Goal: Task Accomplishment & Management: Complete application form

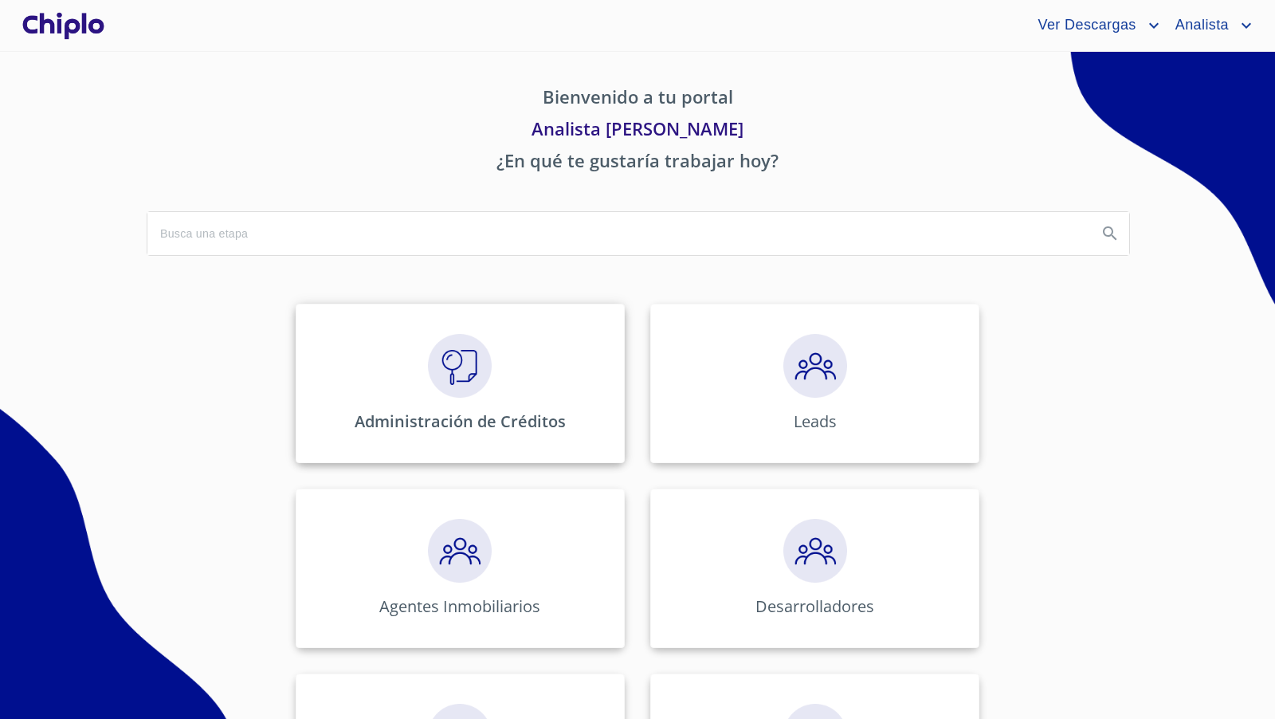
click at [417, 360] on div "Administración de Créditos" at bounding box center [460, 383] width 329 height 159
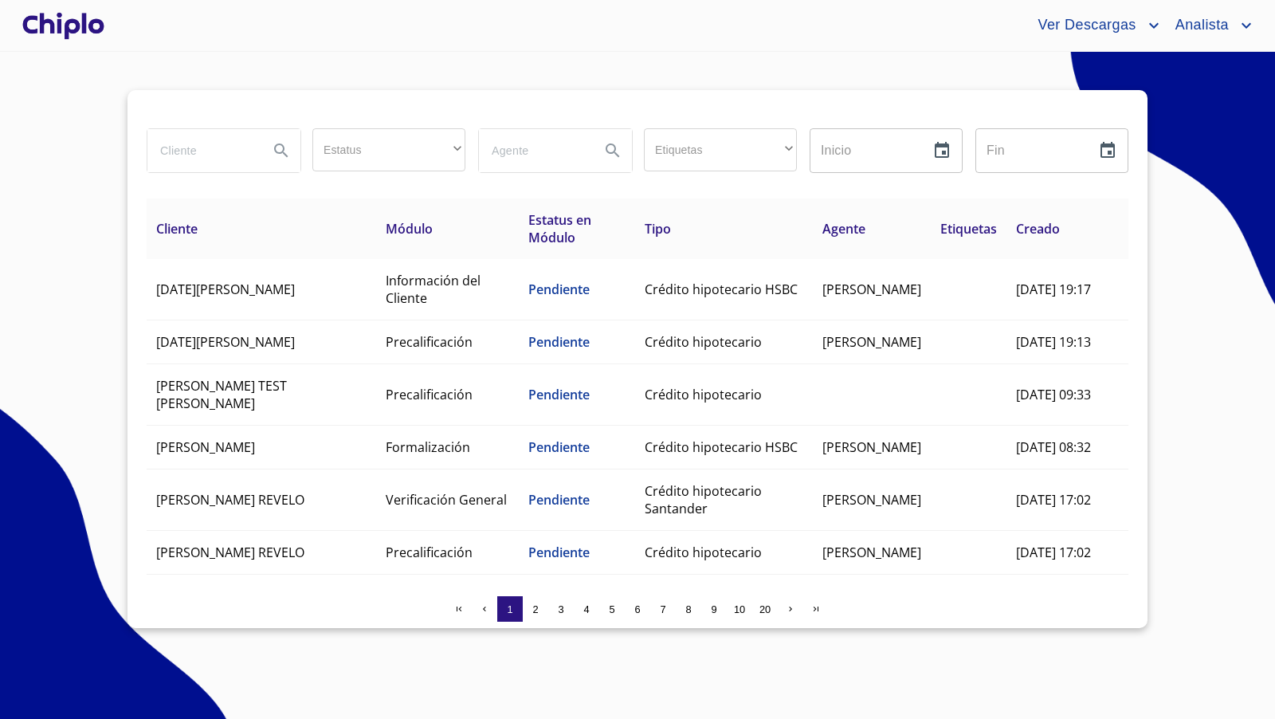
click at [194, 152] on input "search" at bounding box center [201, 150] width 108 height 43
type input "alba"
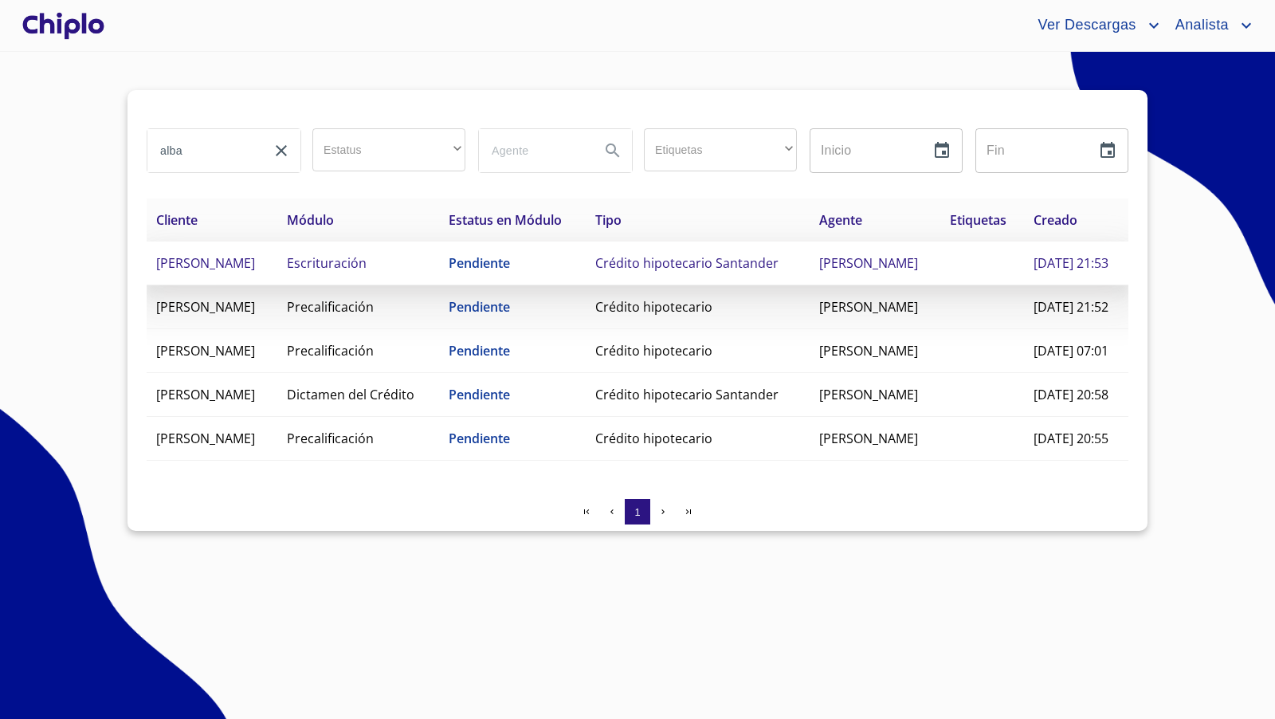
click at [440, 285] on td "Escrituración" at bounding box center [358, 263] width 163 height 44
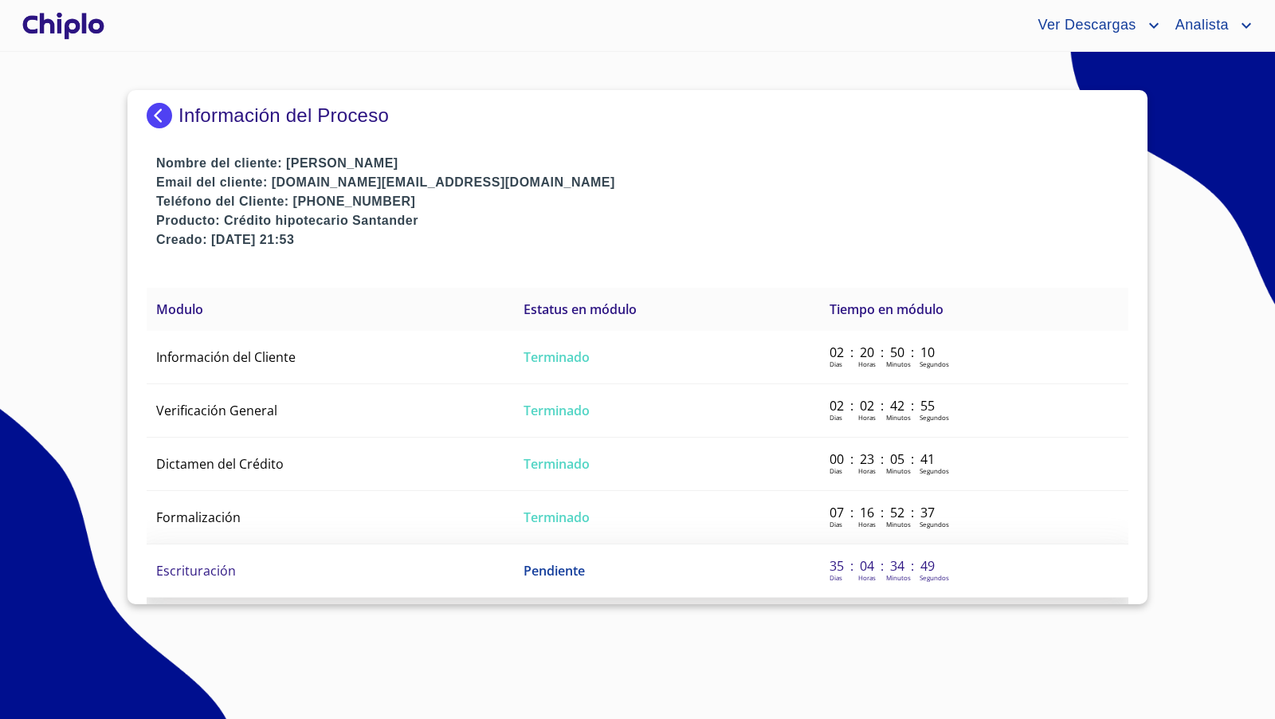
click at [323, 555] on td "Escrituración" at bounding box center [330, 570] width 367 height 53
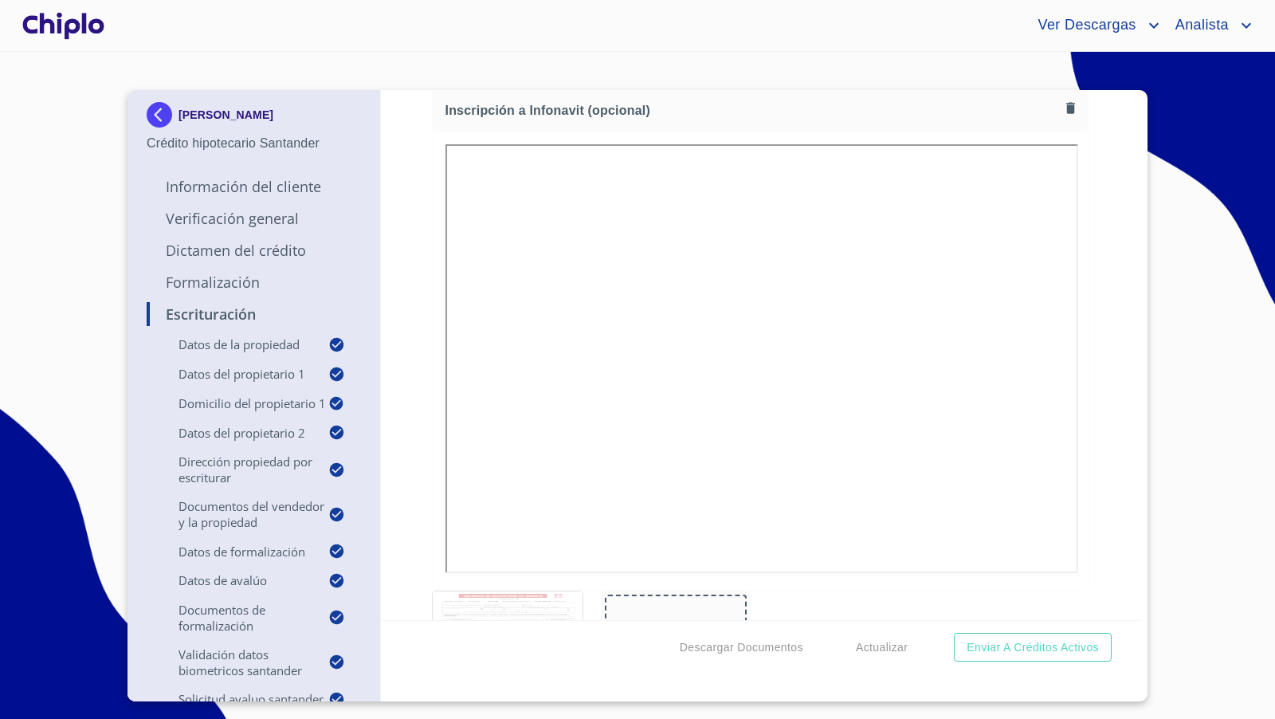
scroll to position [10664, 0]
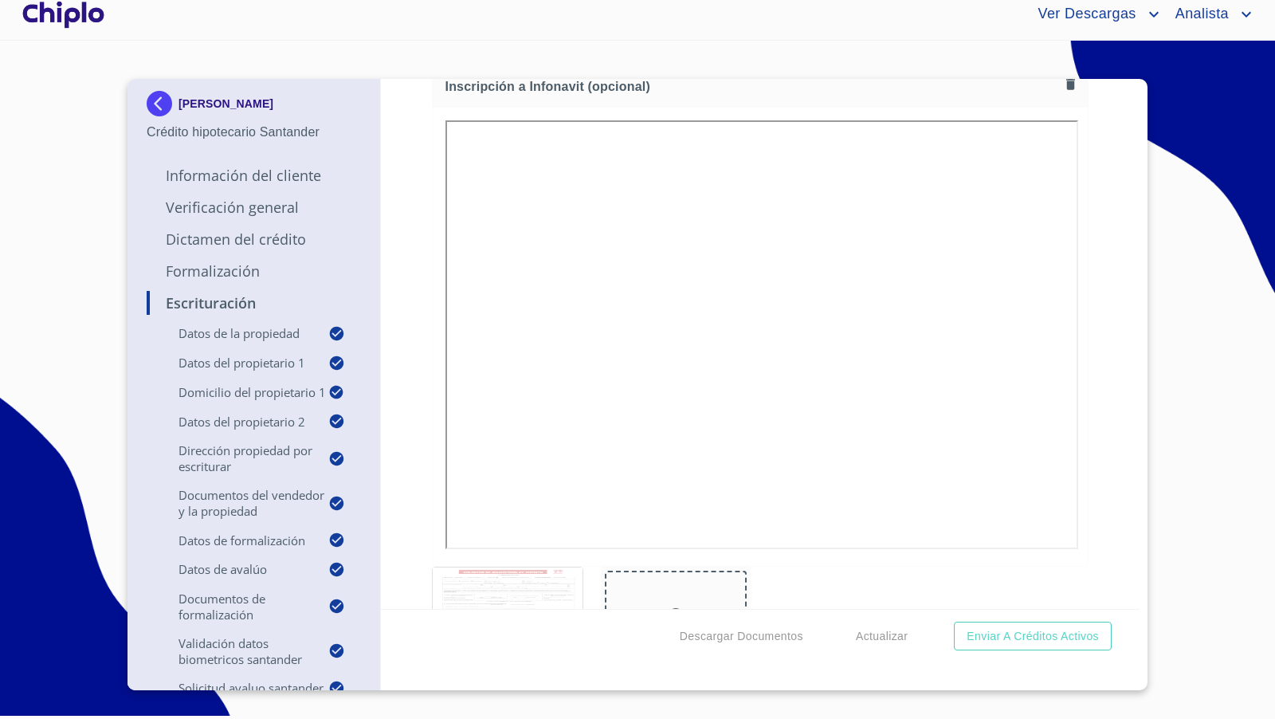
scroll to position [10688, 0]
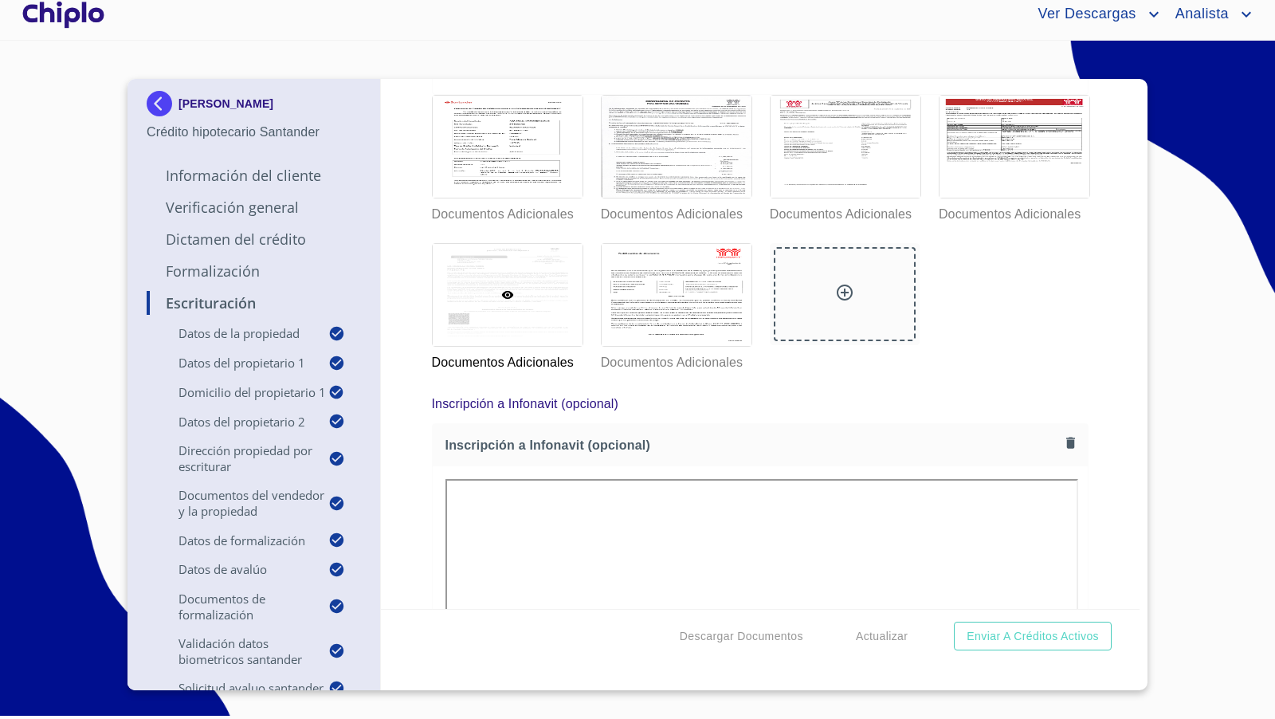
scroll to position [10309, 0]
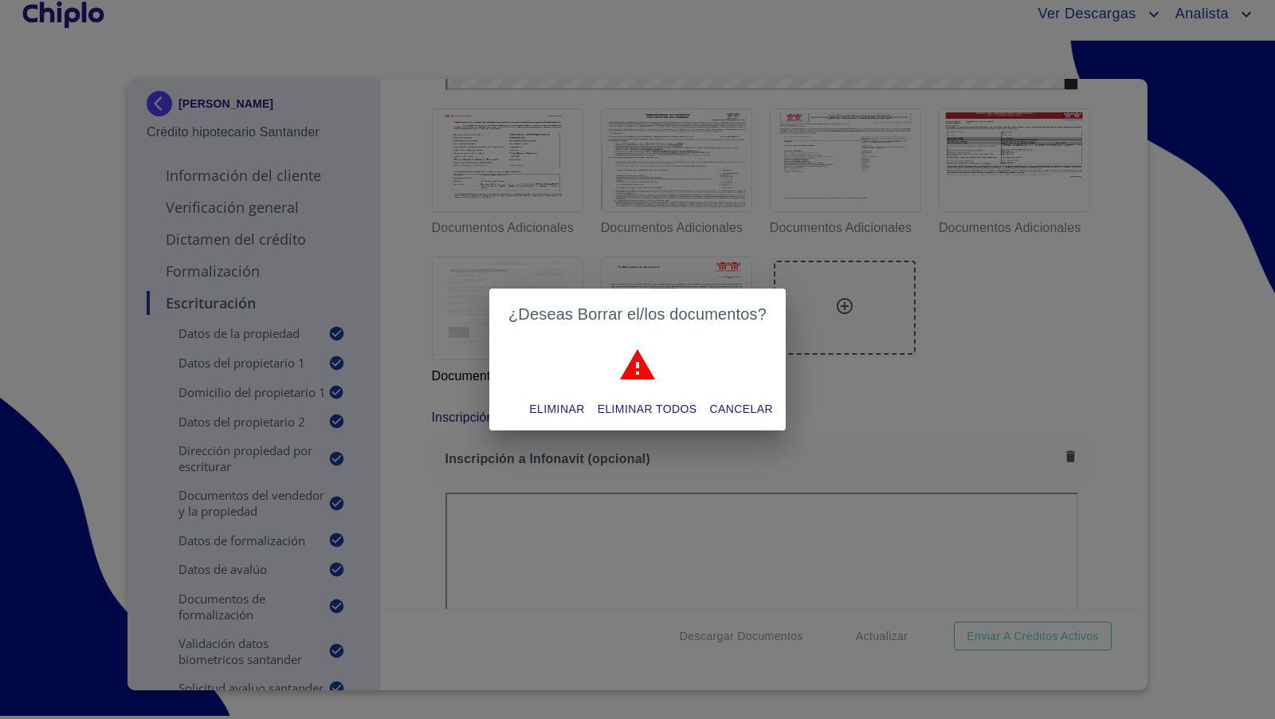
click at [561, 411] on span "Eliminar" at bounding box center [556, 409] width 55 height 20
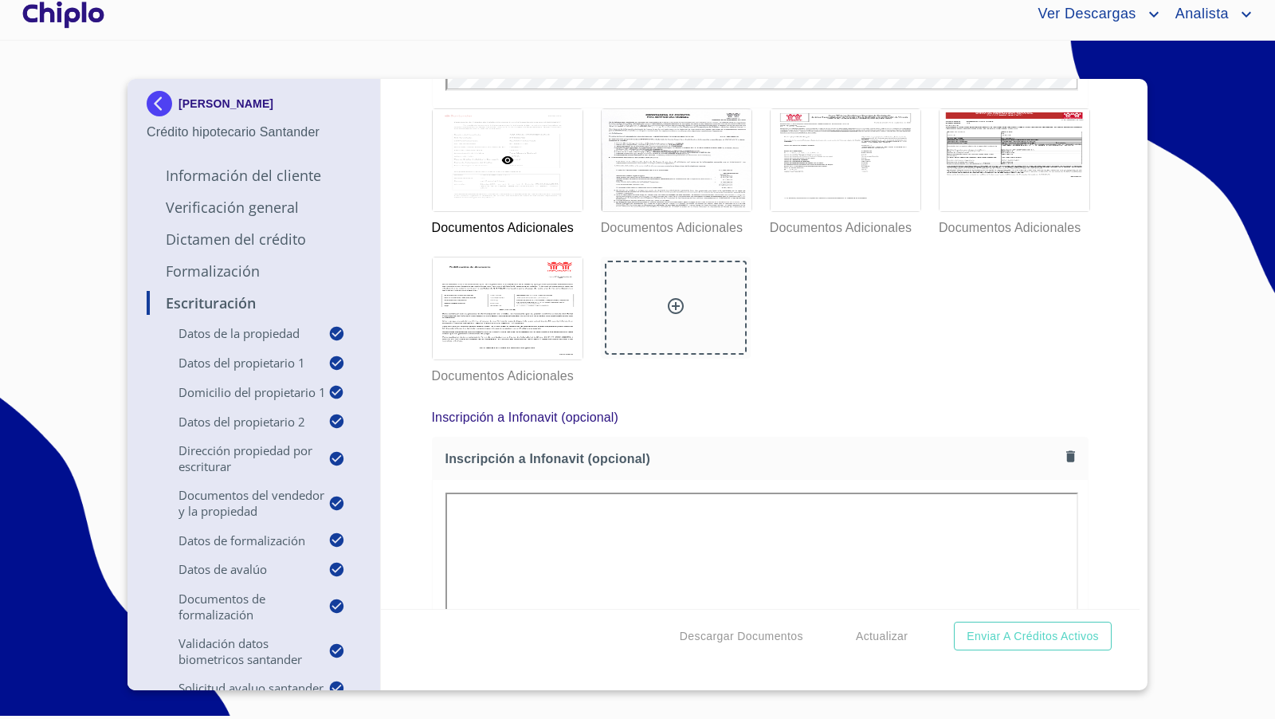
scroll to position [0, 0]
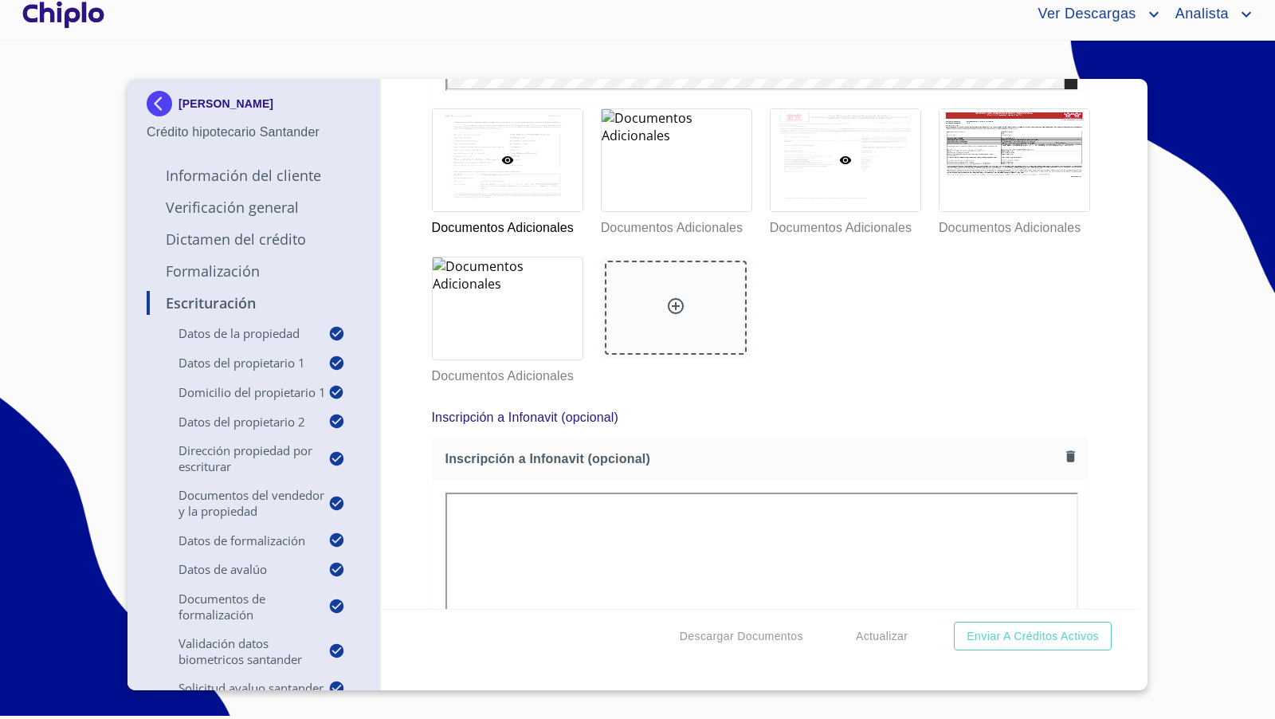
click at [858, 211] on div at bounding box center [845, 160] width 150 height 102
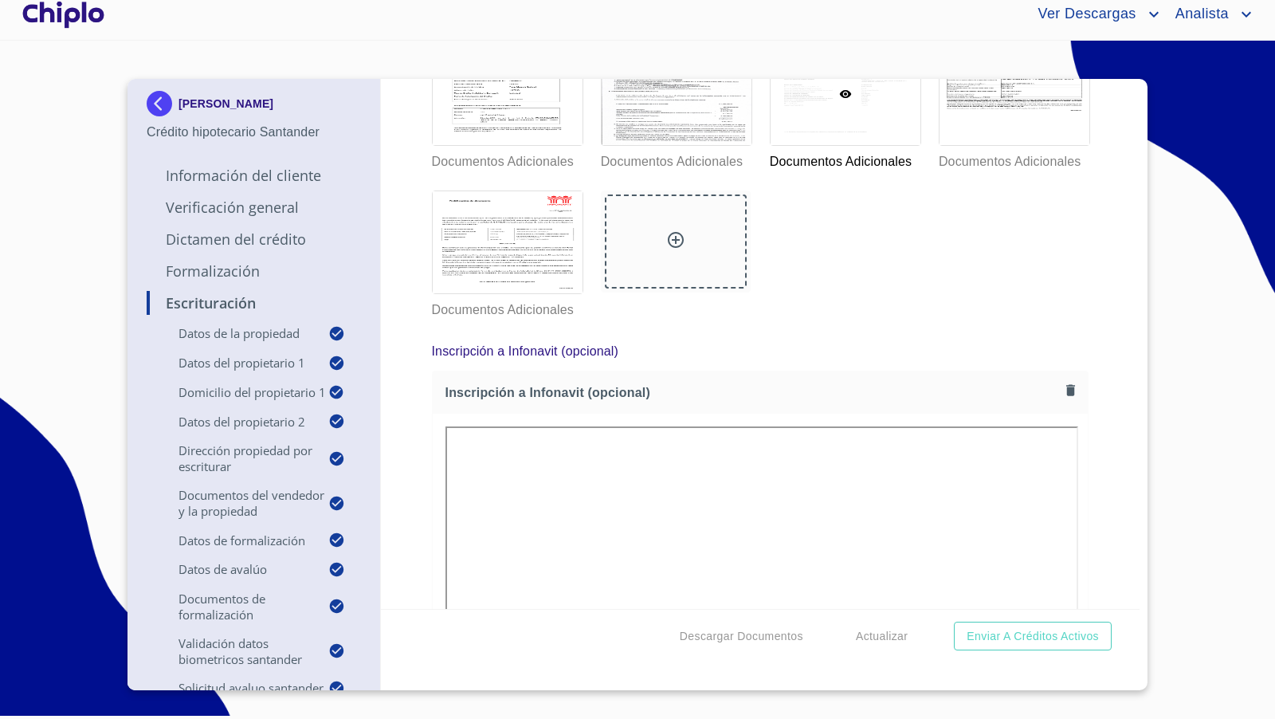
click at [1093, 456] on div "Escrituración Datos de la propiedad Tipo de propiedad   * DEPARTAMENTO ​ Años d…" at bounding box center [760, 344] width 759 height 530
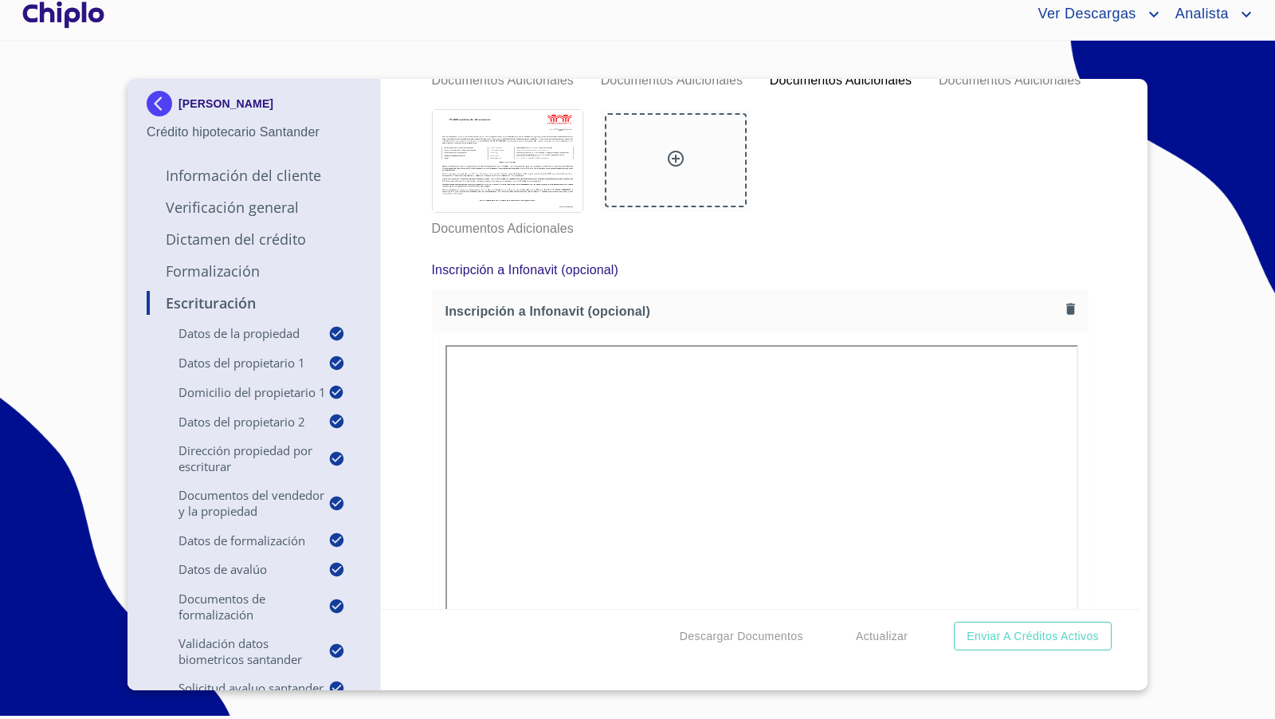
scroll to position [10461, 0]
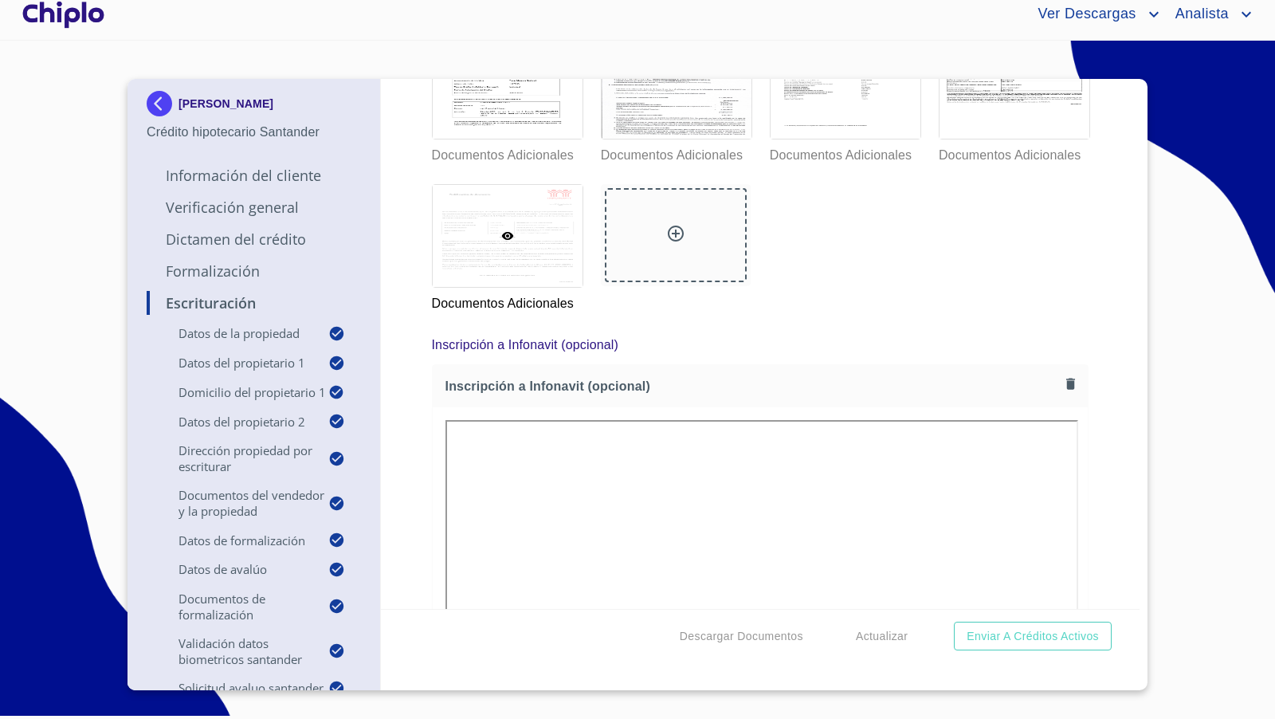
scroll to position [10402, 0]
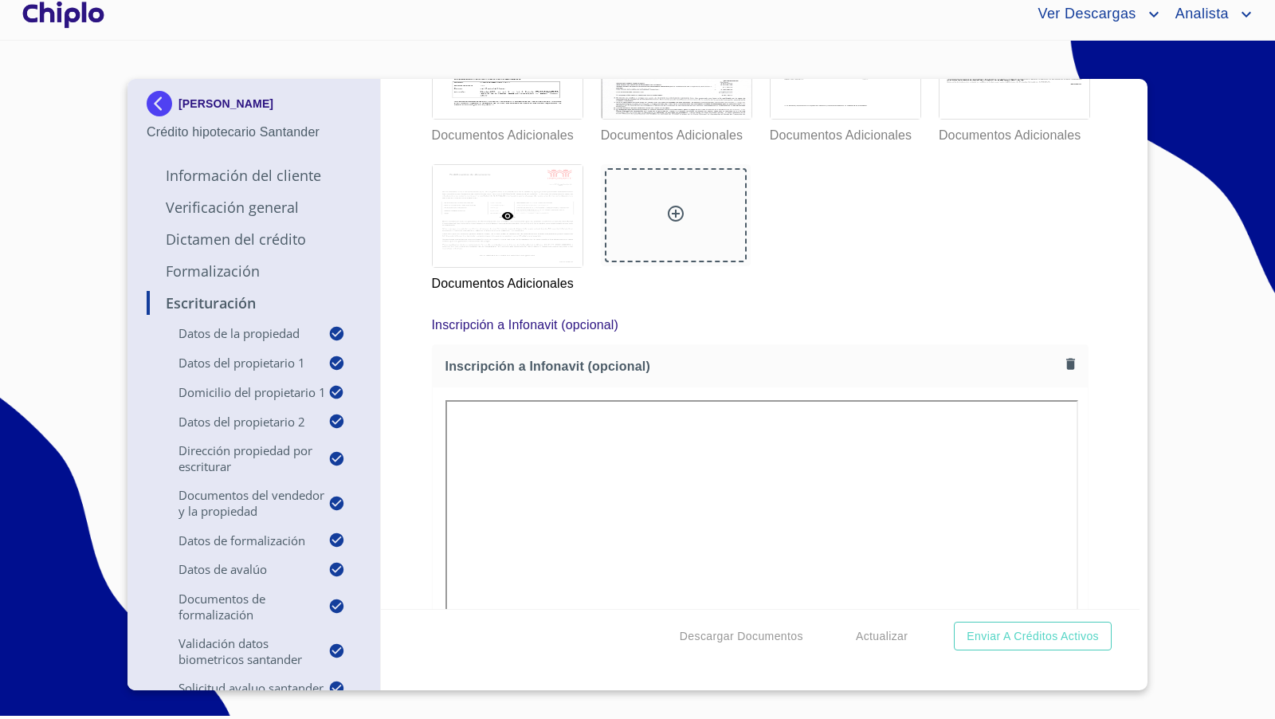
click at [1113, 318] on div "Escrituración Datos de la propiedad Tipo de propiedad   * DEPARTAMENTO ​ Años d…" at bounding box center [760, 344] width 759 height 530
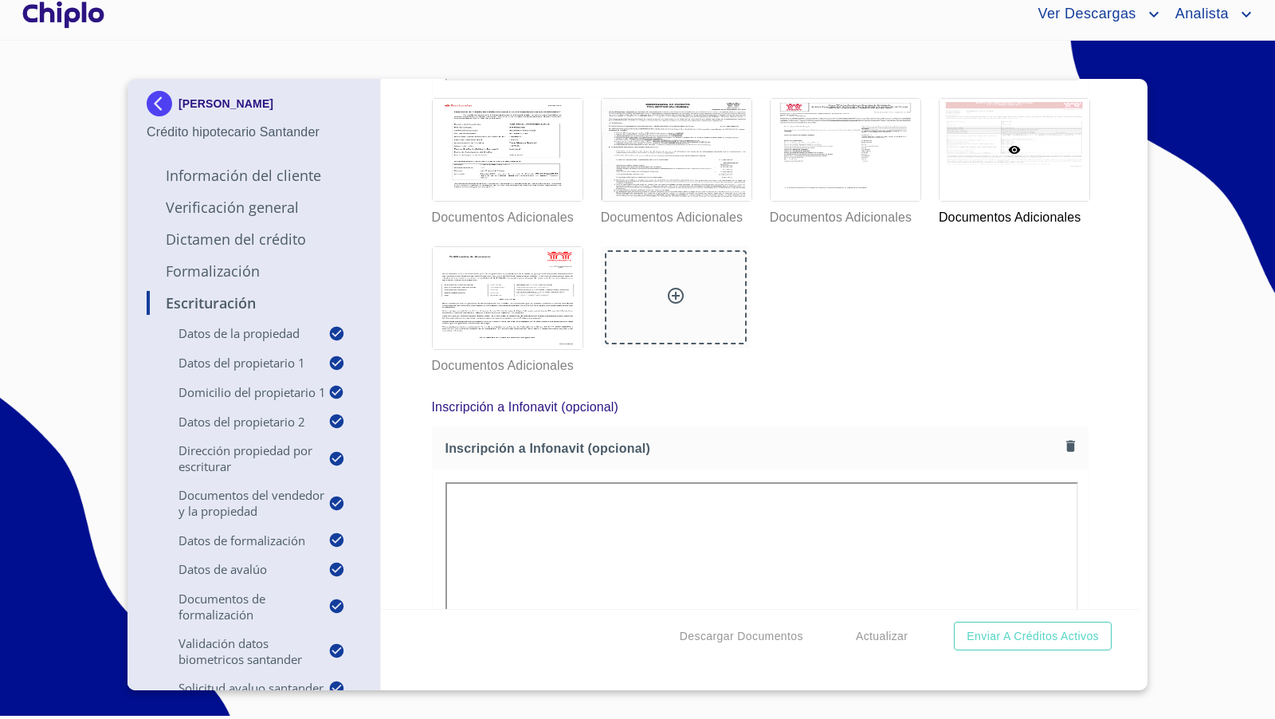
scroll to position [0, 0]
